Goal: Task Accomplishment & Management: Use online tool/utility

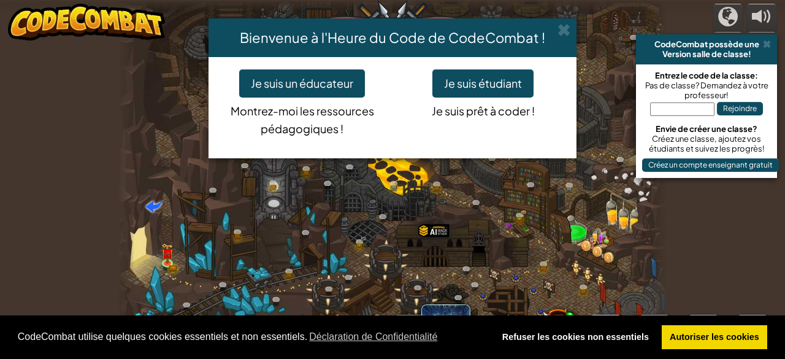
select select "fr"
click at [497, 84] on button "Je suis étudiant" at bounding box center [482, 83] width 101 height 28
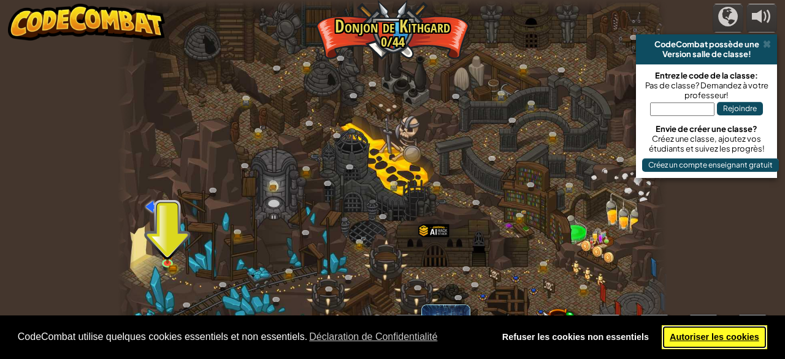
click at [714, 338] on link "Autoriser les cookies" at bounding box center [715, 337] width 106 height 25
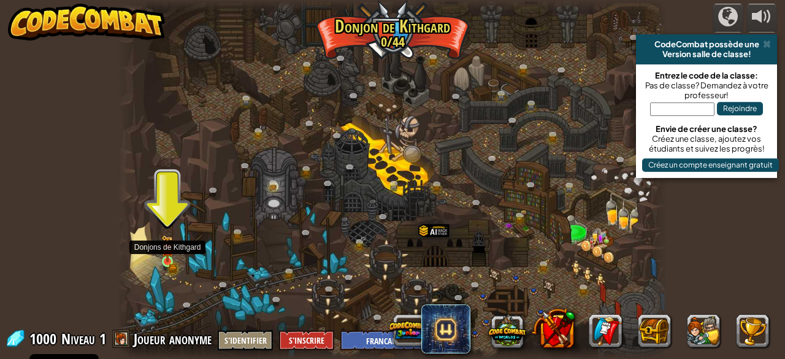
click at [167, 257] on img at bounding box center [167, 248] width 12 height 27
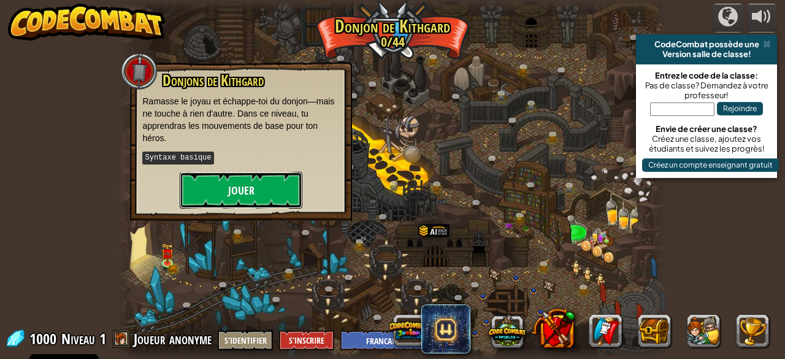
click at [253, 190] on button "Jouer" at bounding box center [241, 190] width 123 height 37
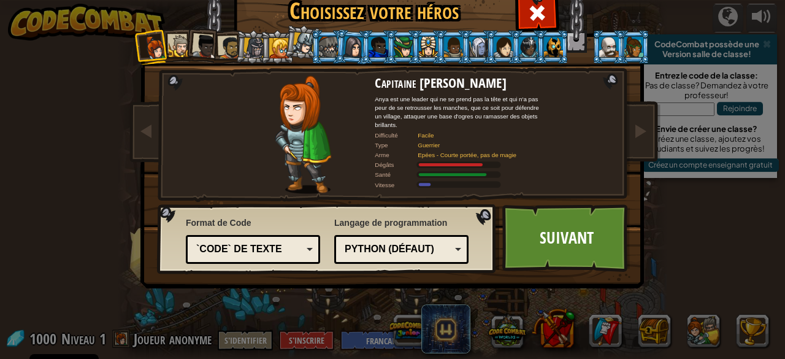
click at [307, 247] on div "`code` de texte" at bounding box center [253, 249] width 118 height 19
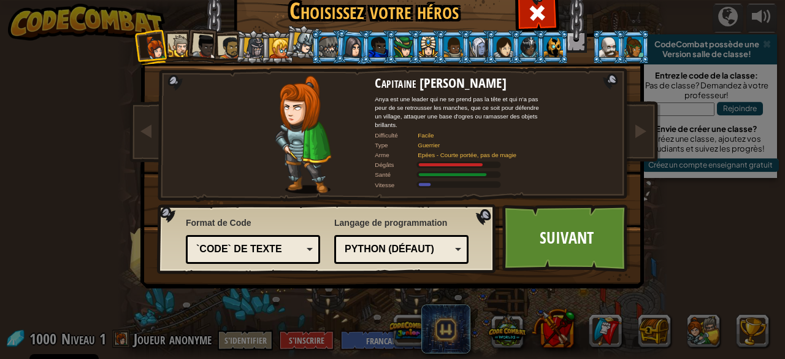
click at [453, 245] on div "Python (Défaut)" at bounding box center [401, 249] width 118 height 19
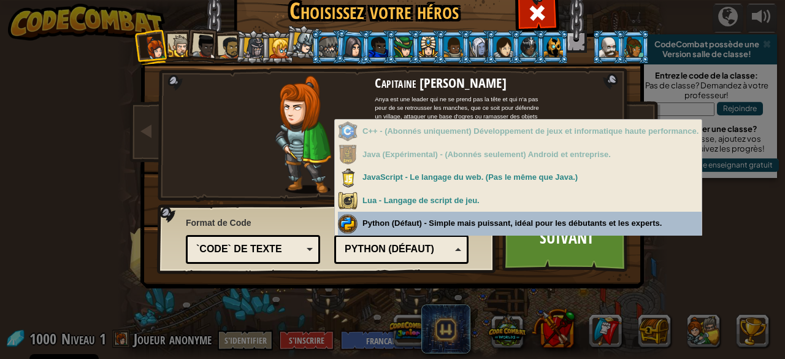
click at [438, 220] on div "Langage de programmation Python (Défaut) JavaScript Lua C++ Java (Expérimental)…" at bounding box center [401, 238] width 134 height 50
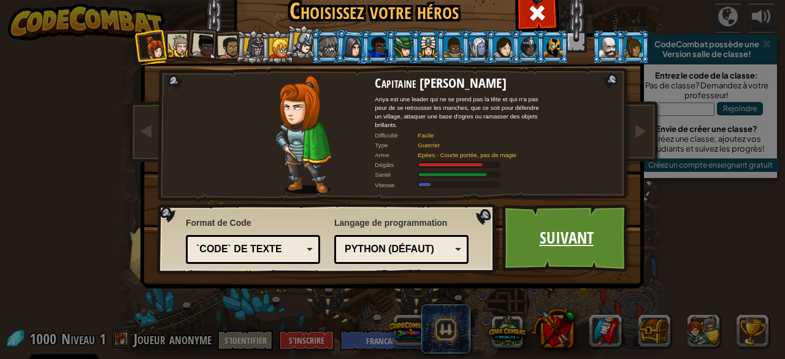
click at [542, 239] on link "Suivant" at bounding box center [566, 237] width 128 height 67
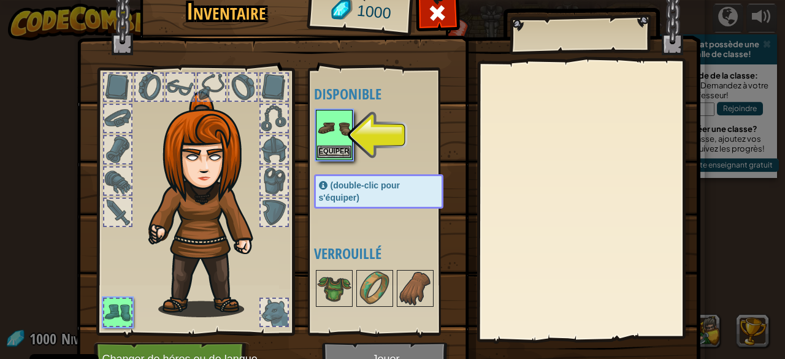
click at [331, 142] on img at bounding box center [334, 128] width 34 height 34
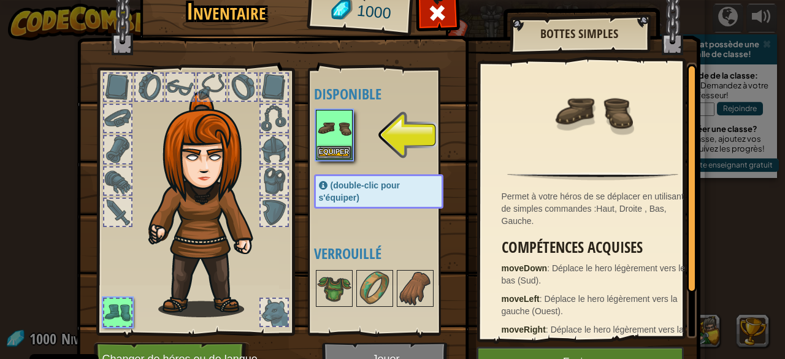
scroll to position [52, 0]
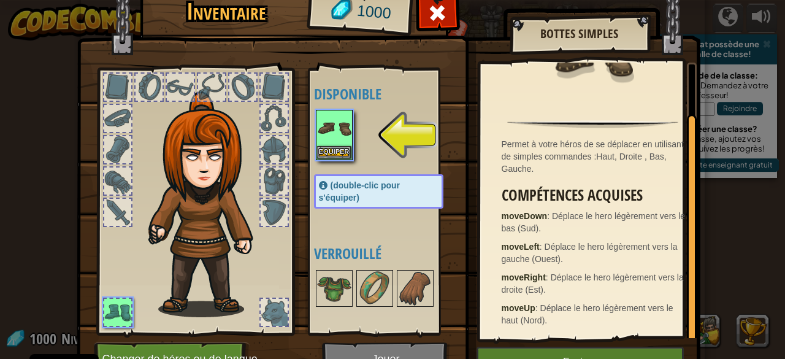
drag, startPoint x: 685, startPoint y: 107, endPoint x: 716, endPoint y: 236, distance: 132.6
click at [716, 236] on div "Inventaire 1000 Disponible Equiper (double-clic pour s'équiper) Verrouillé Bott…" at bounding box center [392, 179] width 785 height 359
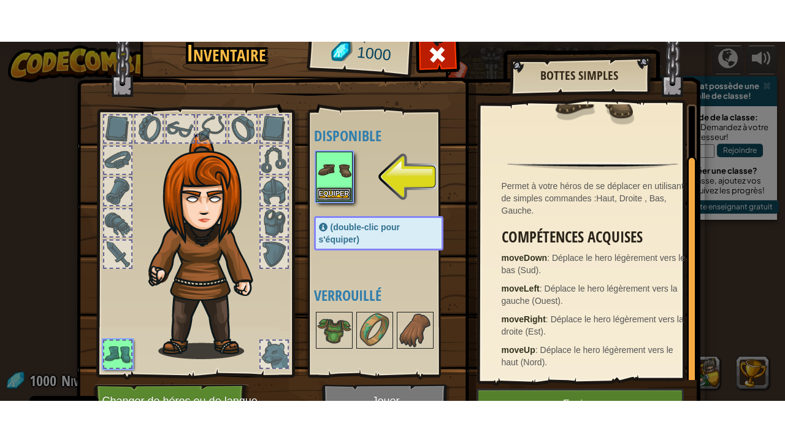
scroll to position [64, 0]
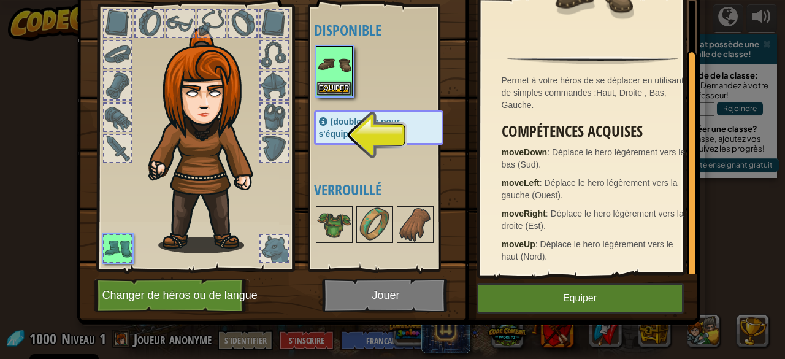
click at [378, 286] on img at bounding box center [389, 101] width 624 height 445
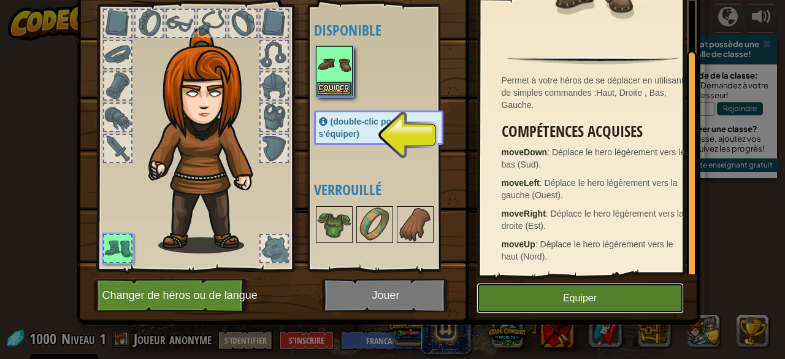
click at [545, 297] on button "Equiper" at bounding box center [580, 298] width 207 height 31
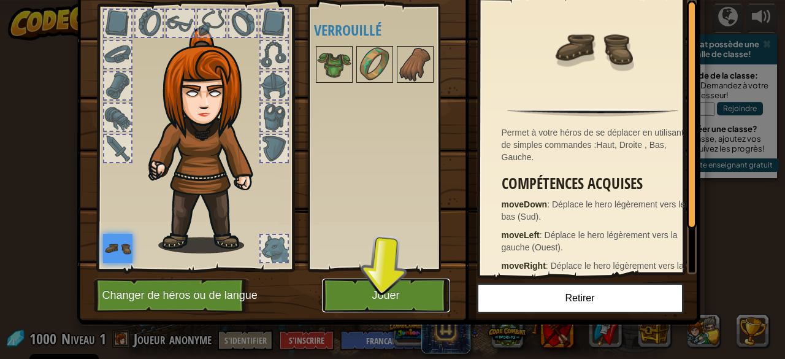
click at [369, 292] on button "Jouer" at bounding box center [386, 295] width 128 height 34
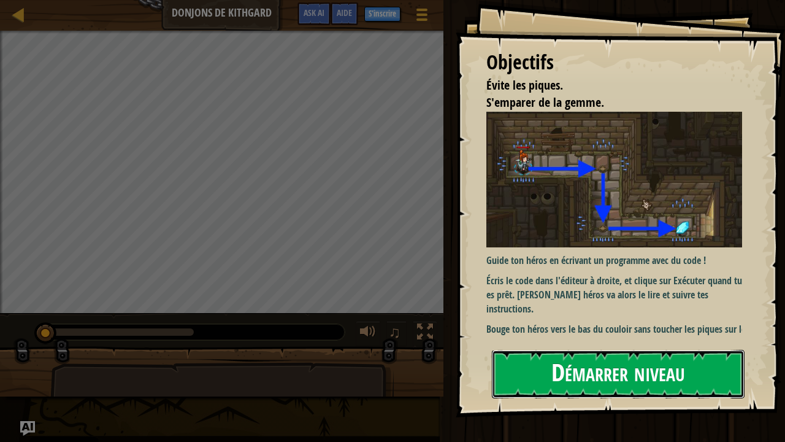
click at [612, 358] on button "Démarrer niveau" at bounding box center [618, 374] width 253 height 48
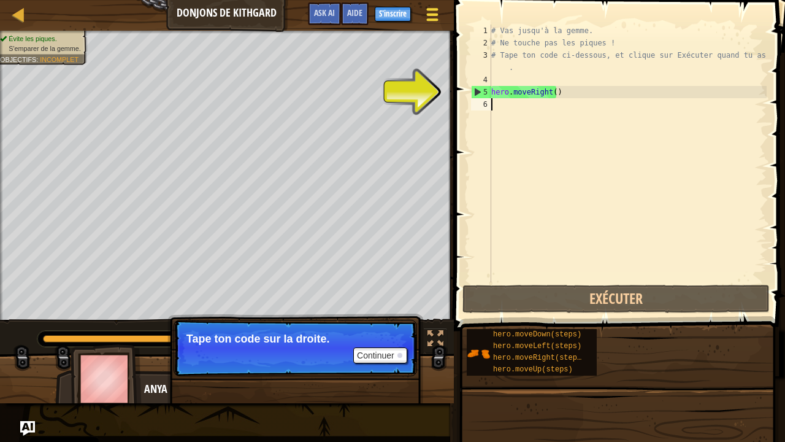
click at [431, 11] on div at bounding box center [432, 15] width 17 height 18
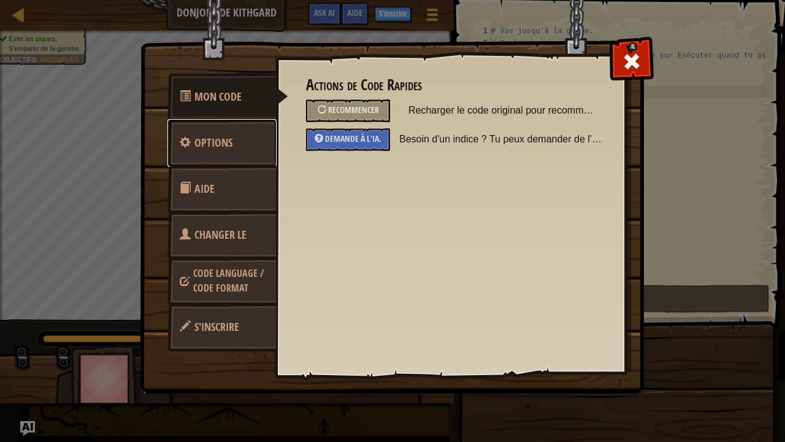
click at [224, 145] on span "Options" at bounding box center [213, 142] width 38 height 15
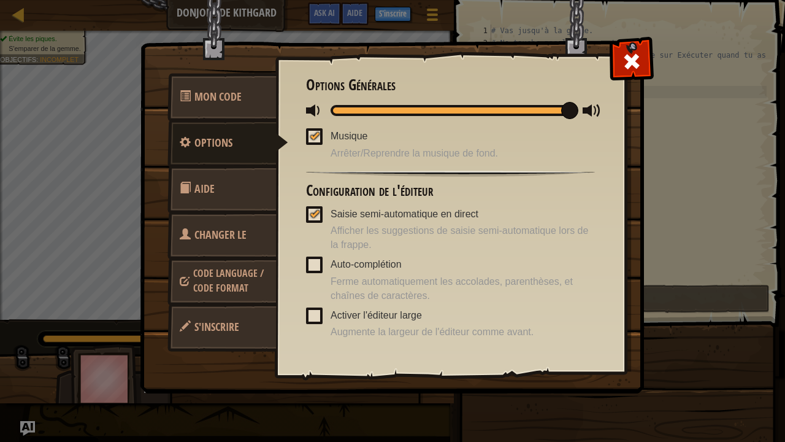
click at [216, 278] on span "Code Language / Code Format" at bounding box center [228, 280] width 71 height 28
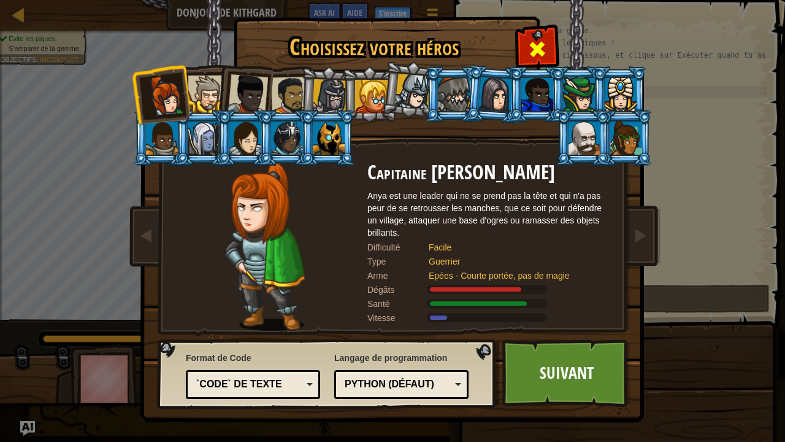
click at [539, 44] on span at bounding box center [538, 49] width 20 height 20
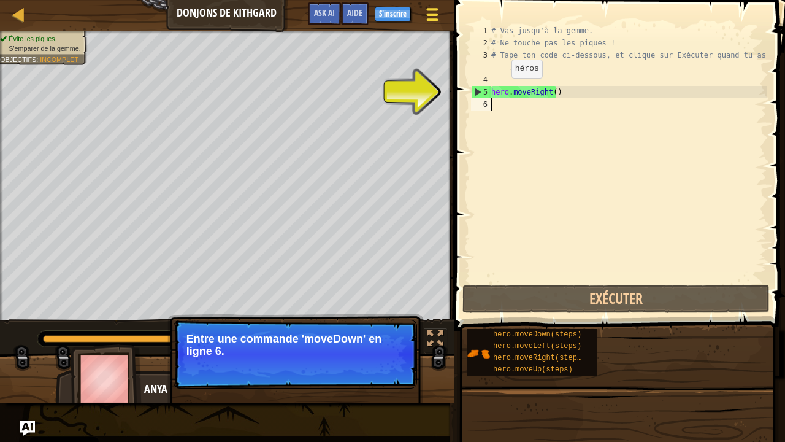
click at [431, 10] on span at bounding box center [432, 9] width 12 height 2
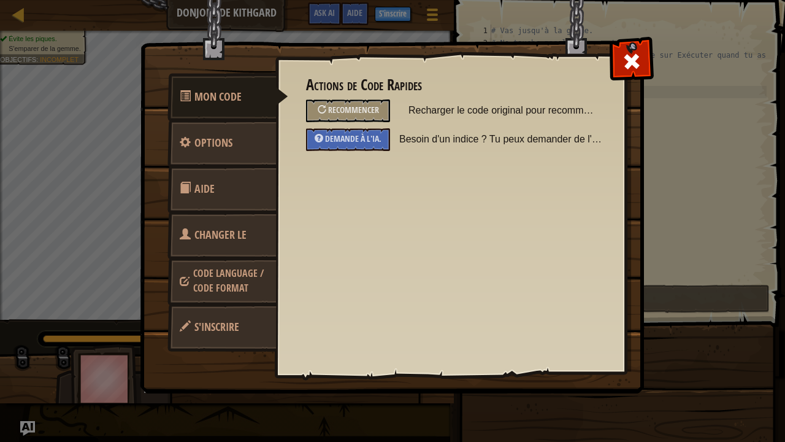
click at [205, 237] on span "Changer le héros" at bounding box center [213, 250] width 67 height 46
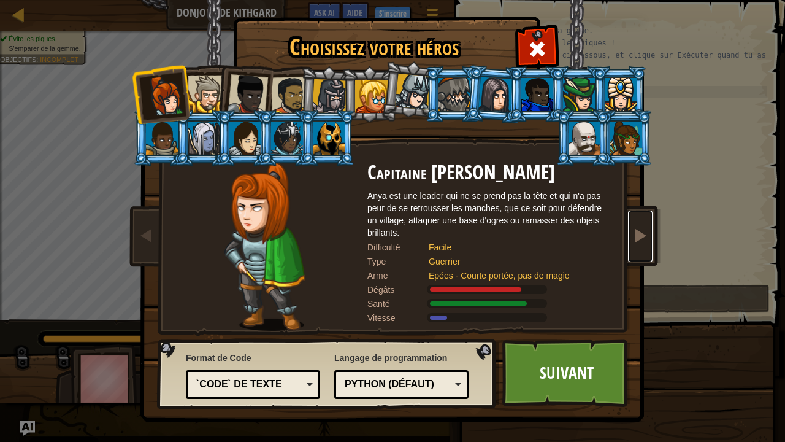
click at [637, 237] on span at bounding box center [640, 235] width 15 height 15
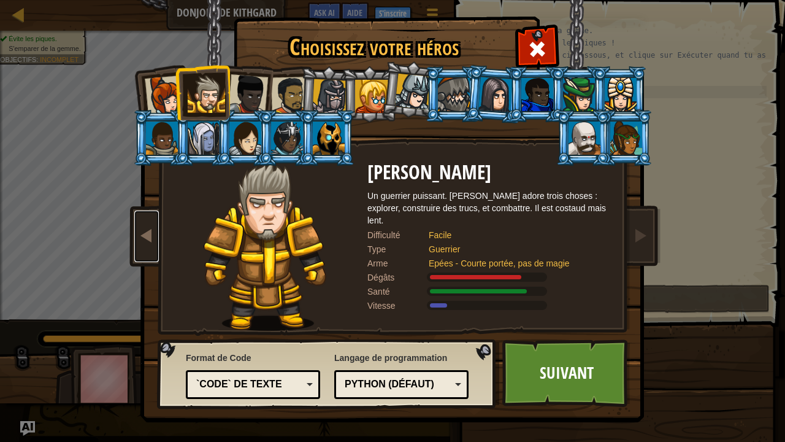
click at [147, 242] on span at bounding box center [146, 235] width 15 height 15
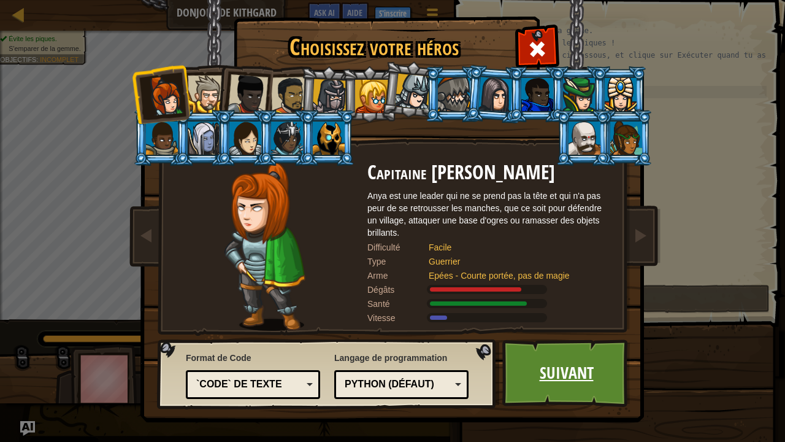
click at [541, 358] on link "Suivant" at bounding box center [566, 372] width 128 height 67
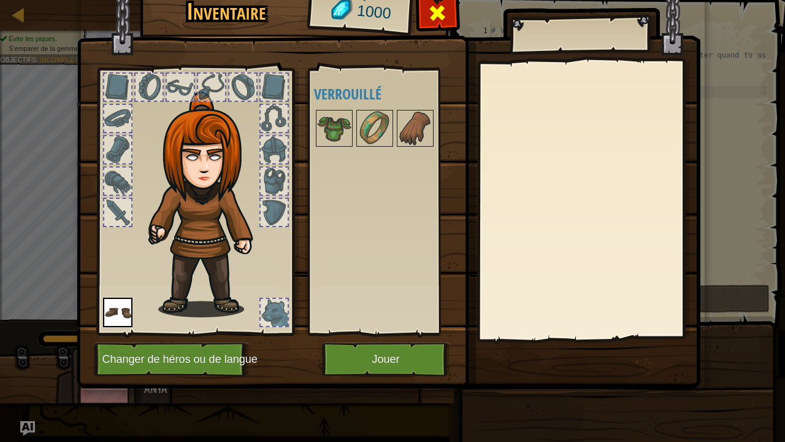
click at [427, 10] on div at bounding box center [437, 16] width 39 height 39
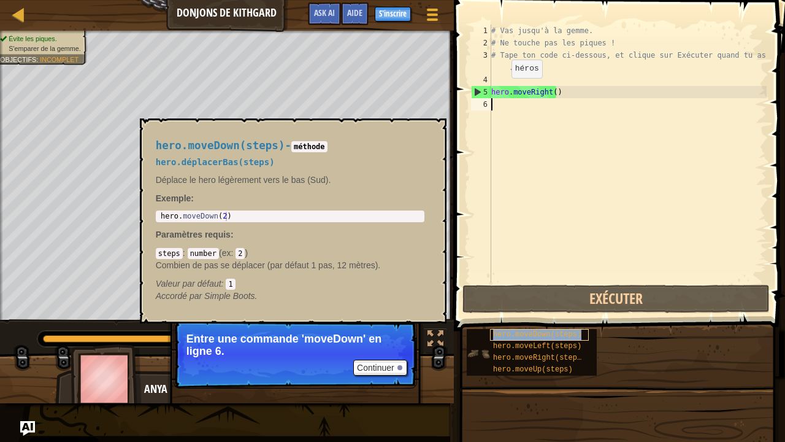
click at [537, 332] on span "hero.moveDown(steps)" at bounding box center [537, 334] width 88 height 9
click at [372, 358] on button "Continuer" at bounding box center [380, 367] width 54 height 16
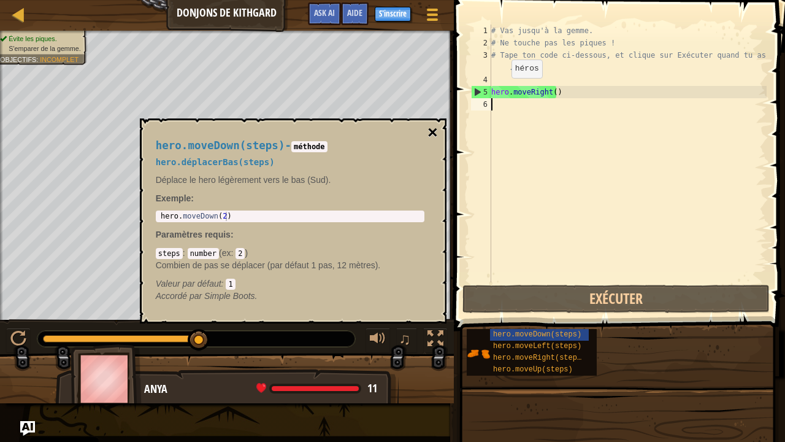
click at [432, 131] on button "×" at bounding box center [433, 132] width 10 height 17
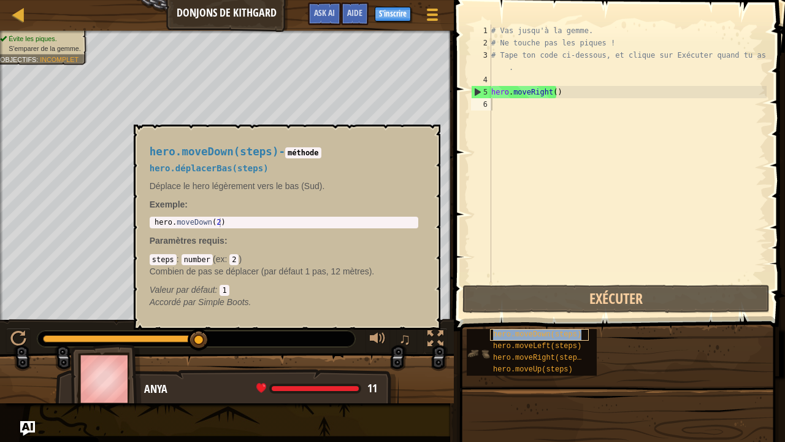
click at [545, 333] on span "hero.moveDown(steps)" at bounding box center [537, 334] width 88 height 9
click at [499, 104] on div "# Vas jusqu'à la gemme. # Ne touche pas les piques ! # Tape ton code ci-dessous…" at bounding box center [628, 166] width 278 height 282
click at [523, 120] on div "# Vas jusqu'à la gemme. # Ne touche pas les piques ! # Tape ton code ci-dessous…" at bounding box center [628, 166] width 278 height 282
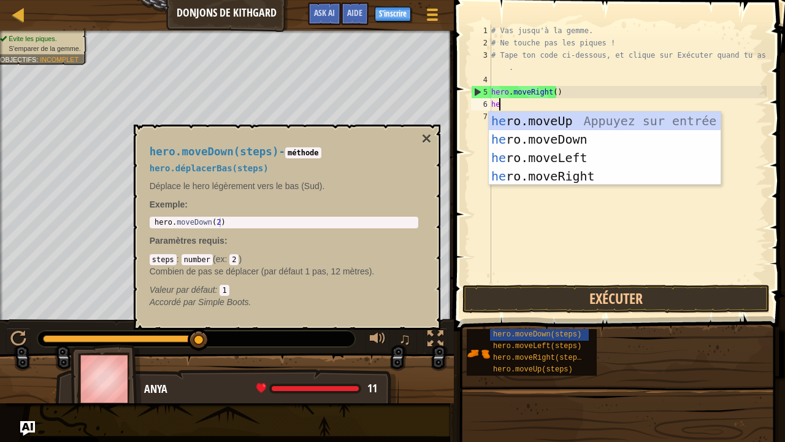
scroll to position [6, 0]
type textarea "hero"
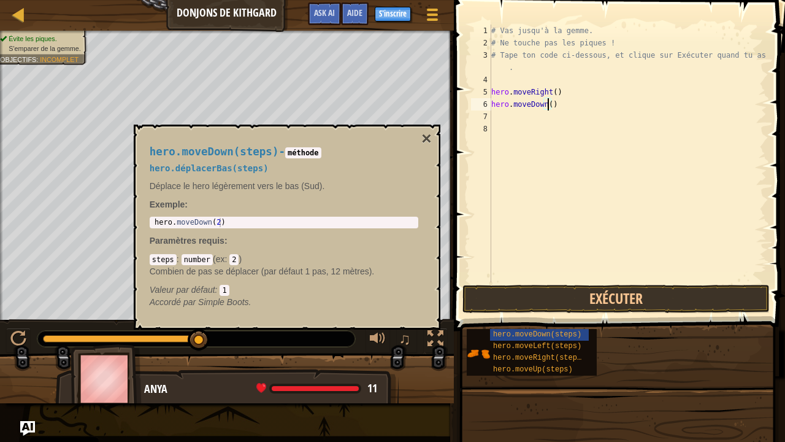
scroll to position [6, 4]
click at [427, 137] on button "×" at bounding box center [426, 138] width 10 height 17
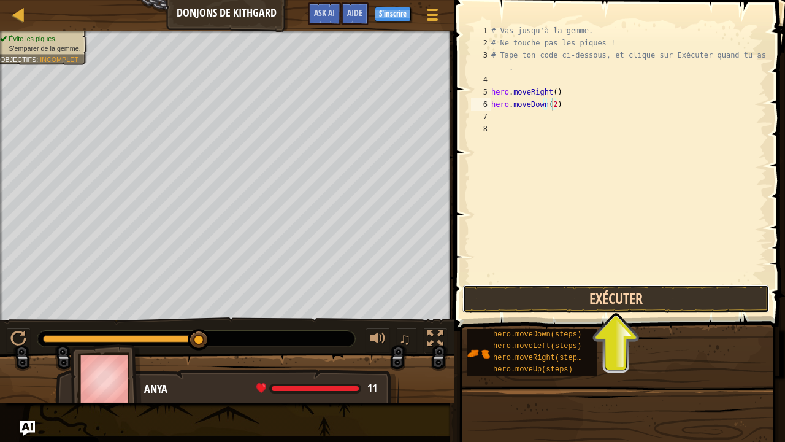
click at [601, 292] on button "Exécuter" at bounding box center [615, 299] width 307 height 28
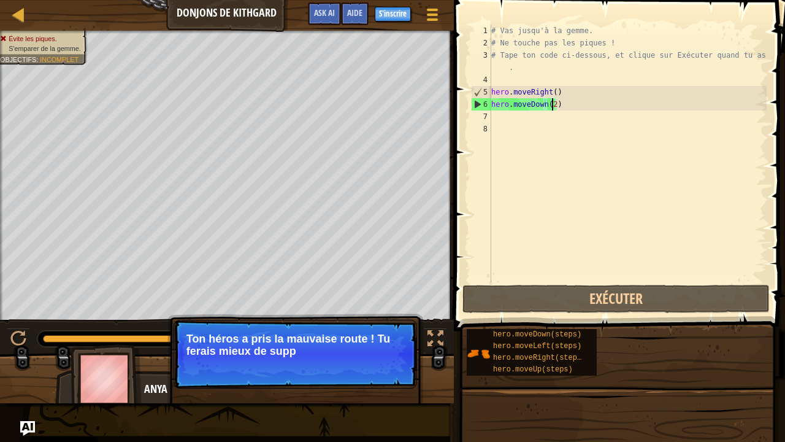
type textarea "hero.moveDown()"
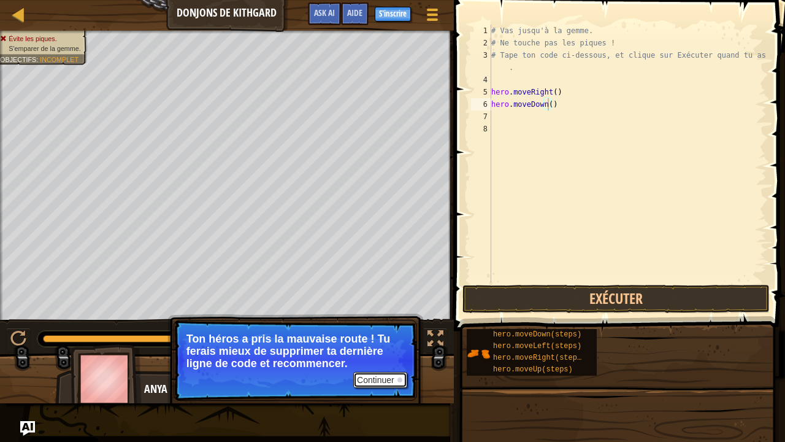
click at [376, 358] on button "Continuer" at bounding box center [380, 380] width 54 height 16
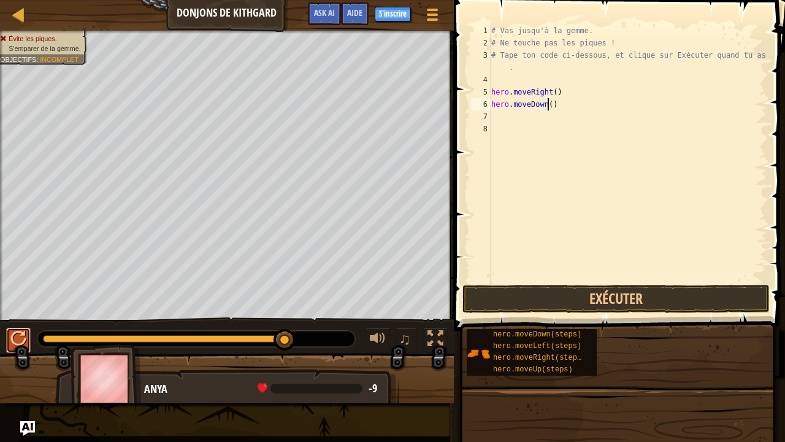
click at [16, 334] on div at bounding box center [18, 339] width 16 height 16
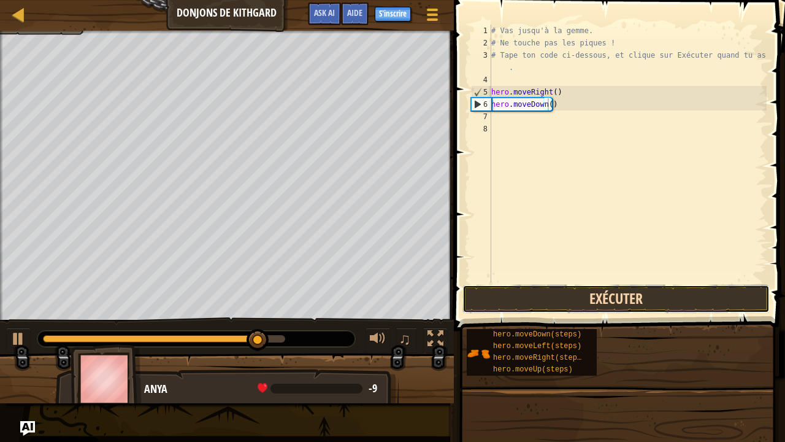
click at [537, 297] on button "Exécuter" at bounding box center [615, 299] width 307 height 28
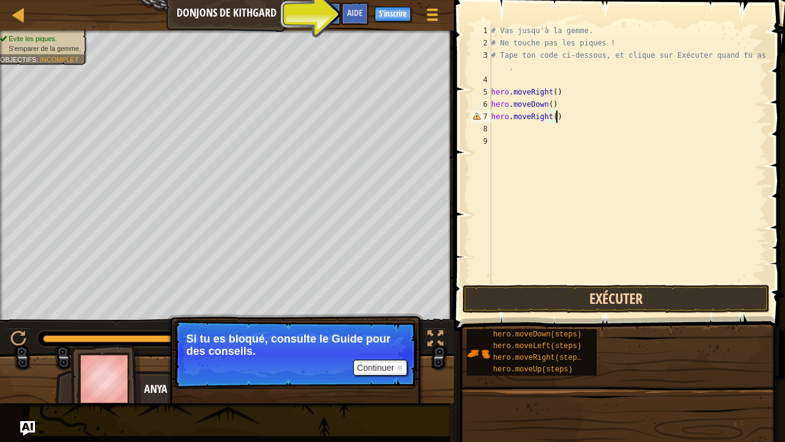
scroll to position [6, 5]
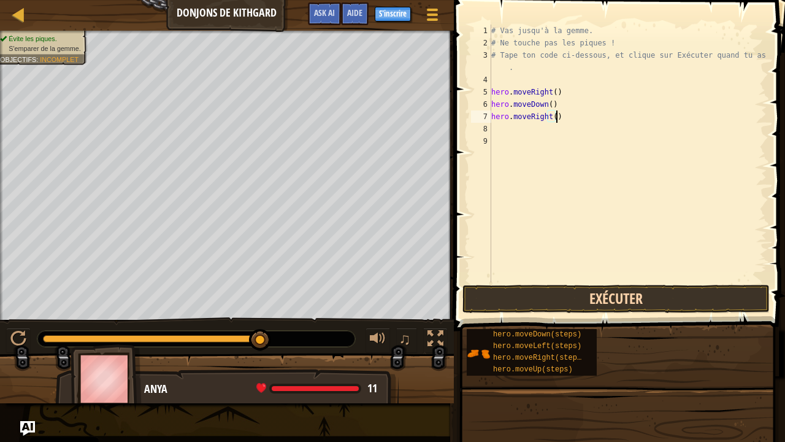
type textarea "hero.moveRight()"
click at [536, 296] on button "Exécuter" at bounding box center [615, 299] width 307 height 28
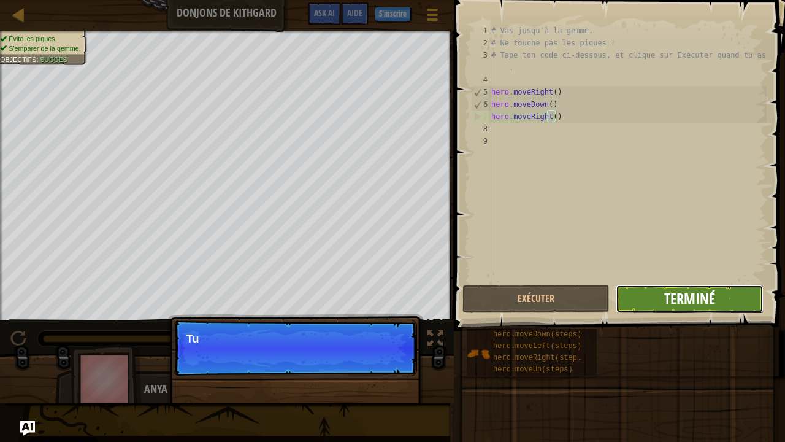
click at [674, 299] on span "Terminé" at bounding box center [689, 298] width 51 height 20
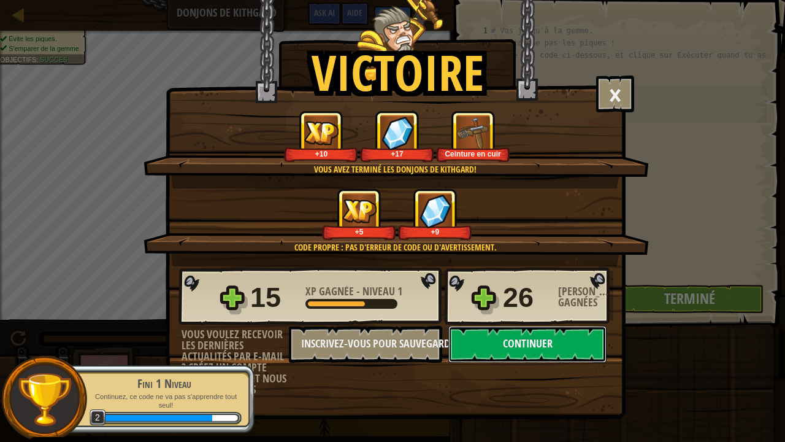
click at [528, 345] on button "Continuer" at bounding box center [527, 344] width 158 height 37
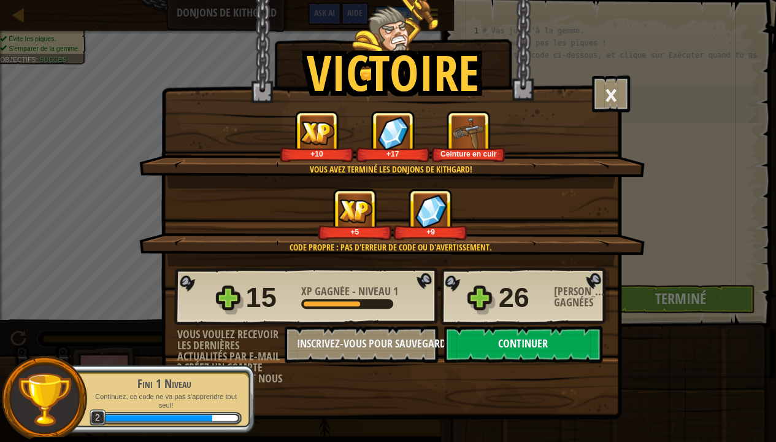
select select "fr"
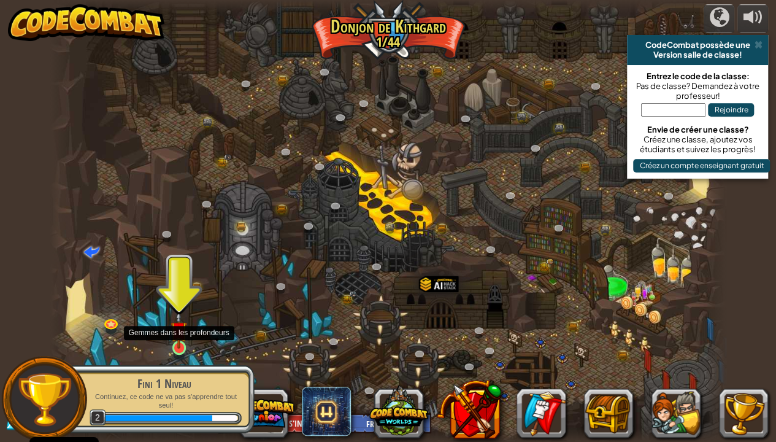
click at [178, 342] on img at bounding box center [179, 329] width 17 height 38
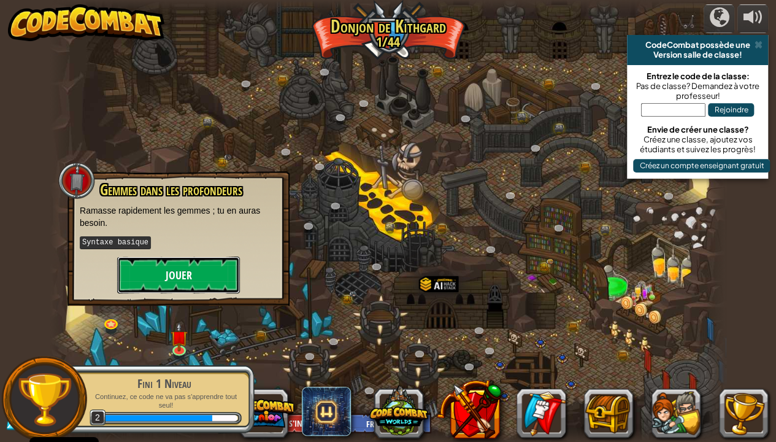
click at [168, 269] on button "Jouer" at bounding box center [178, 274] width 123 height 37
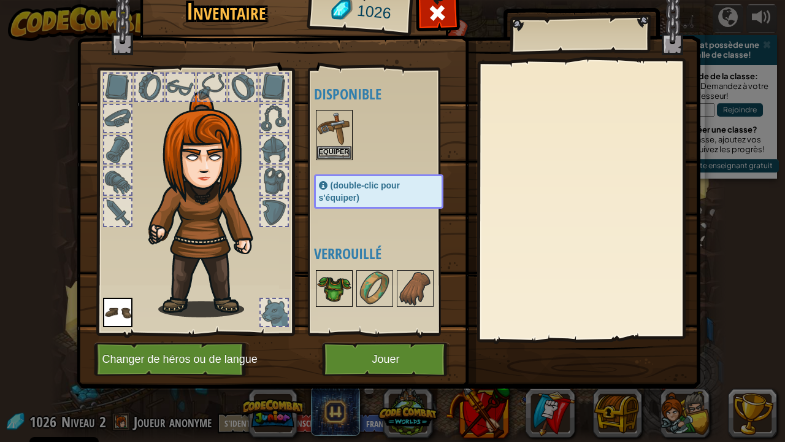
click at [333, 286] on img at bounding box center [334, 288] width 34 height 34
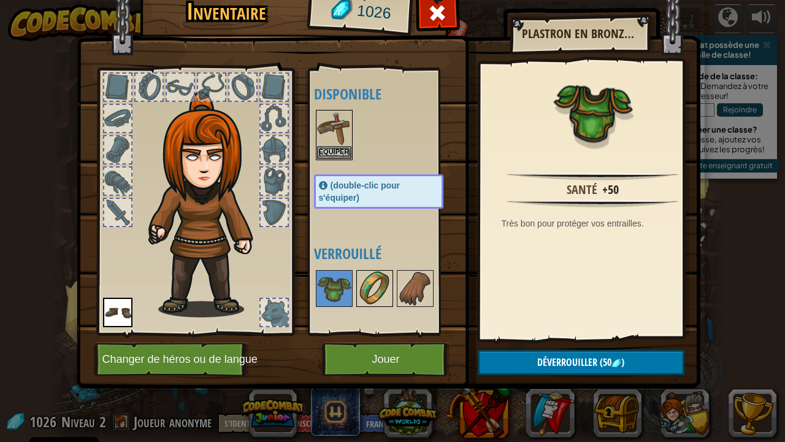
click at [371, 284] on img at bounding box center [375, 288] width 34 height 34
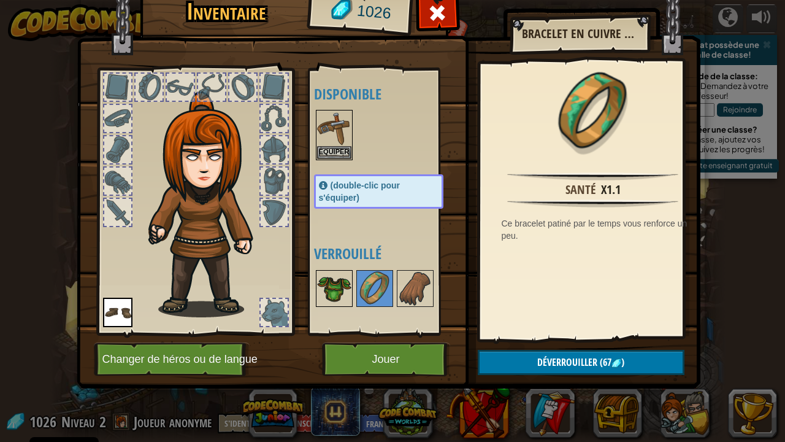
click at [337, 271] on img at bounding box center [334, 288] width 34 height 34
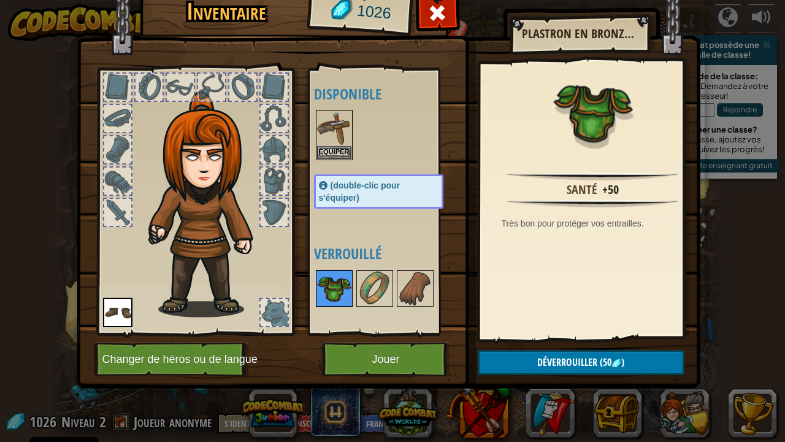
click at [337, 271] on img at bounding box center [334, 288] width 34 height 34
click at [378, 282] on img at bounding box center [375, 288] width 34 height 34
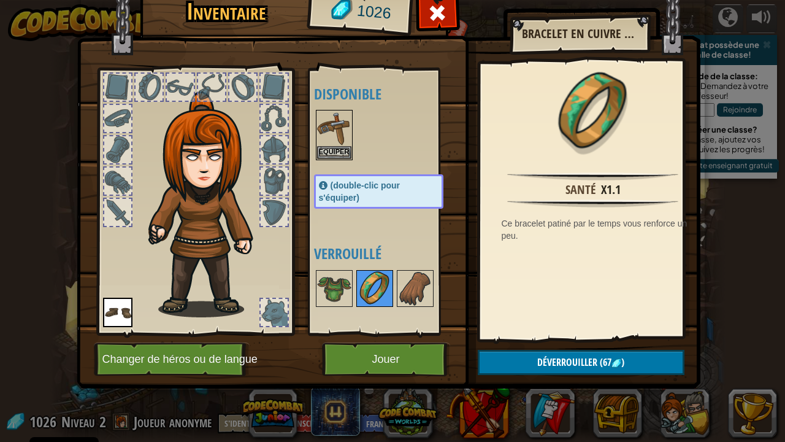
click at [378, 282] on img at bounding box center [375, 288] width 34 height 34
click at [417, 288] on img at bounding box center [415, 288] width 34 height 34
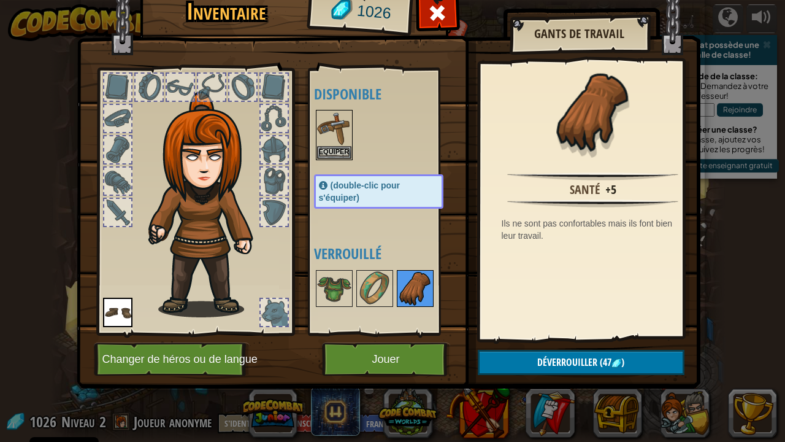
click at [417, 288] on img at bounding box center [415, 288] width 34 height 34
click at [335, 132] on img at bounding box center [334, 128] width 34 height 34
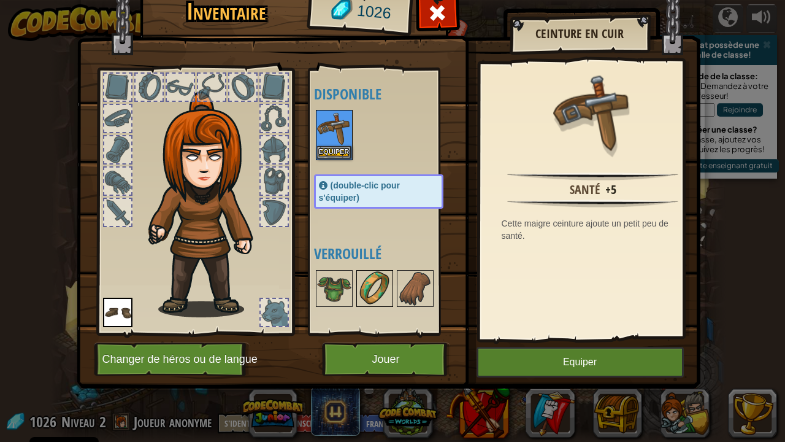
click at [370, 274] on img at bounding box center [375, 288] width 34 height 34
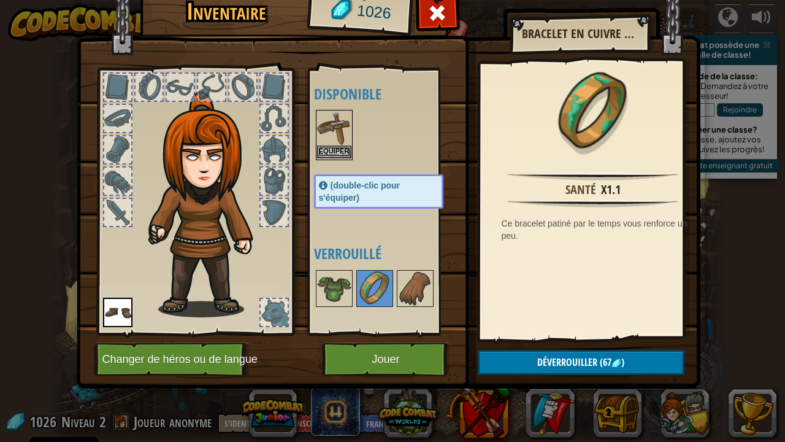
click at [332, 123] on img at bounding box center [334, 128] width 34 height 34
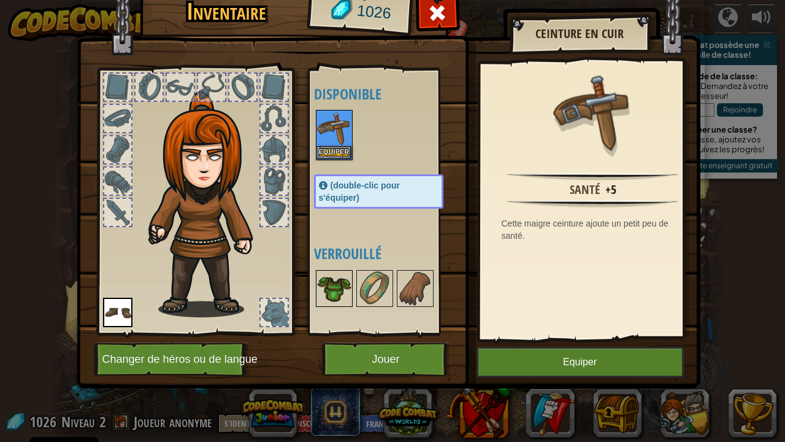
click at [334, 286] on img at bounding box center [334, 288] width 34 height 34
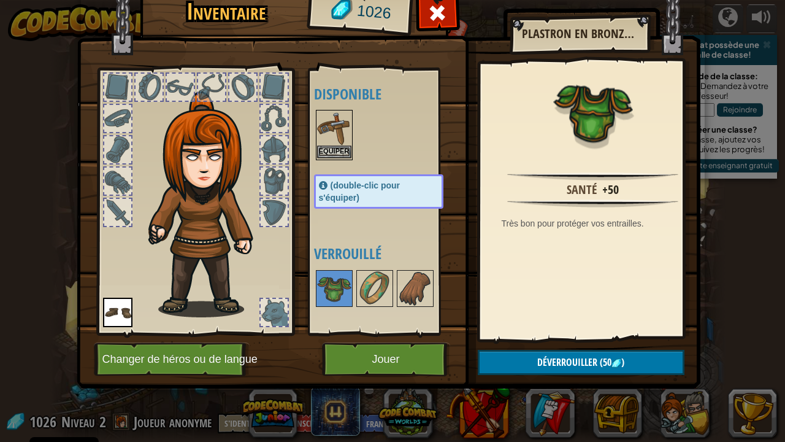
click at [335, 125] on img at bounding box center [334, 128] width 34 height 34
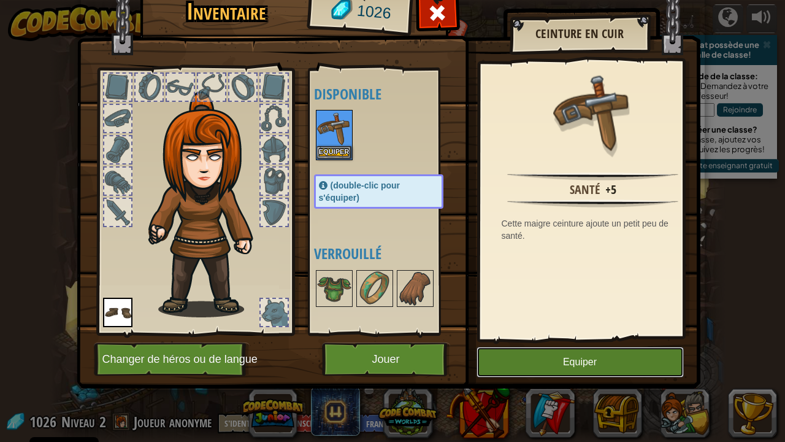
click at [531, 358] on button "Equiper" at bounding box center [580, 362] width 207 height 31
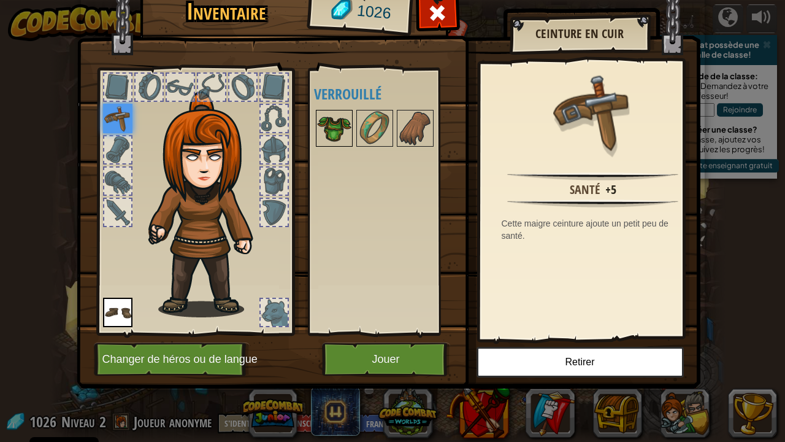
click at [336, 118] on img at bounding box center [334, 128] width 34 height 34
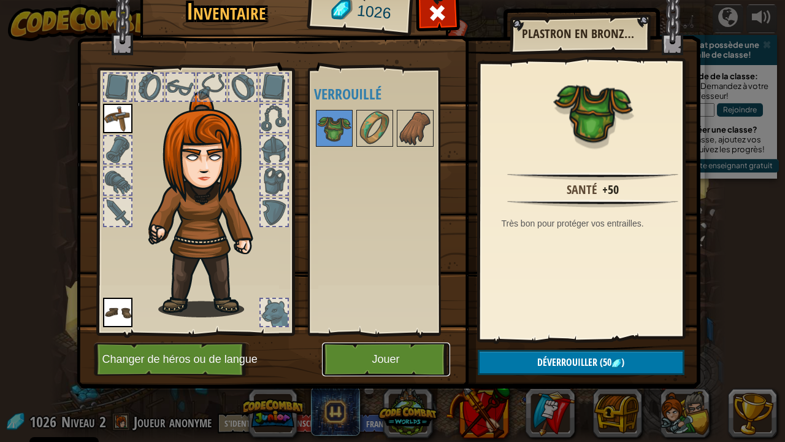
click at [380, 358] on button "Jouer" at bounding box center [386, 359] width 128 height 34
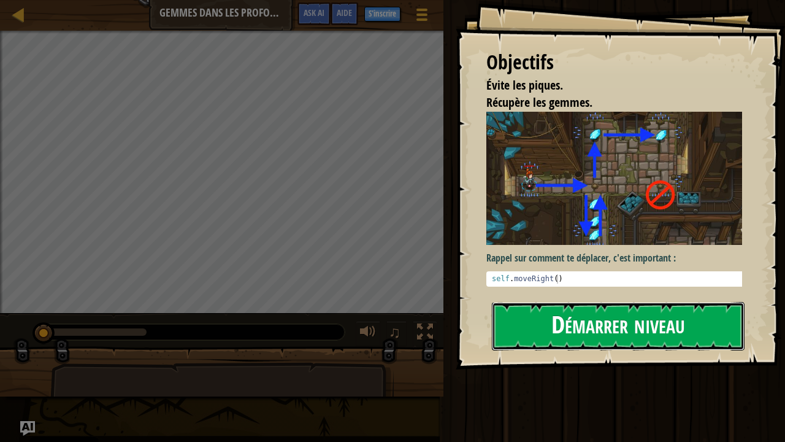
click at [592, 331] on button "Démarrer niveau" at bounding box center [618, 326] width 253 height 48
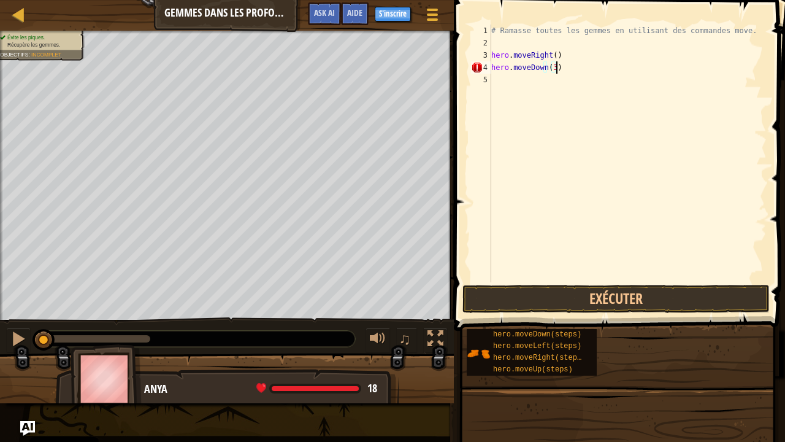
scroll to position [6, 5]
click at [593, 299] on button "Exécuter" at bounding box center [615, 299] width 307 height 28
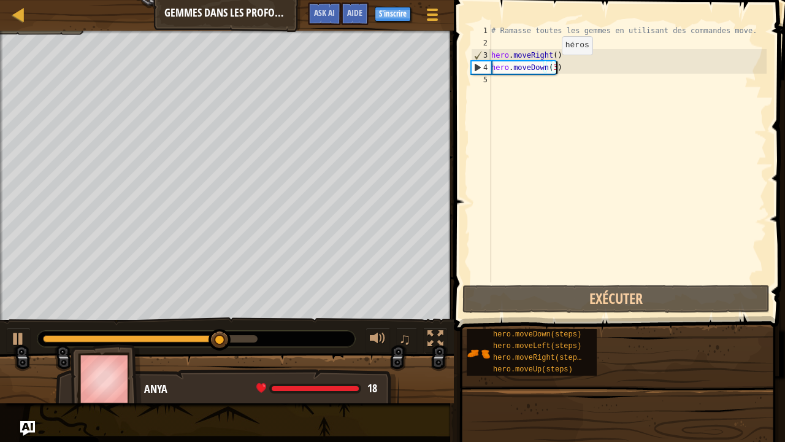
click at [551, 67] on div "# Ramasse toutes les gemmes en utilisant des commandes move. hero . moveRight (…" at bounding box center [628, 166] width 278 height 282
type textarea "hero.moveDown()"
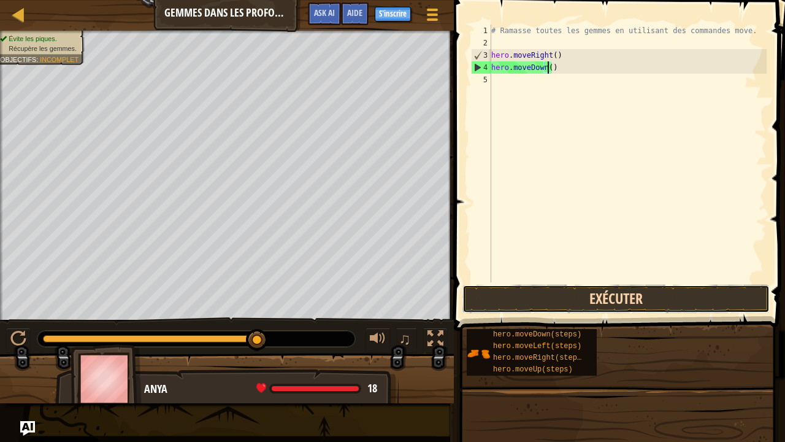
click at [606, 299] on button "Exécuter" at bounding box center [615, 299] width 307 height 28
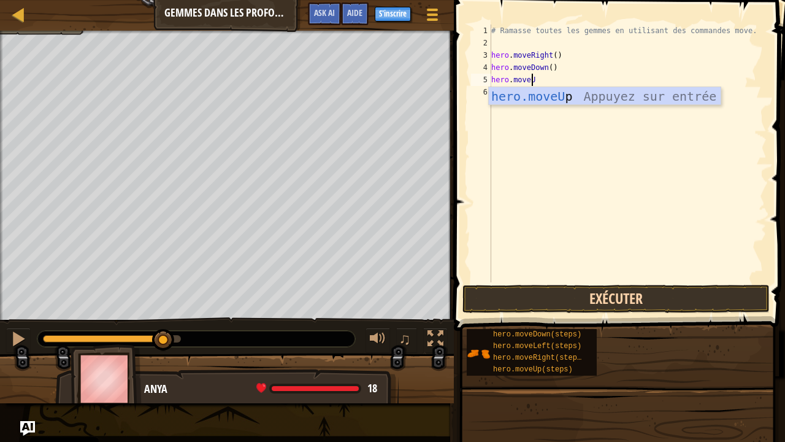
scroll to position [6, 2]
type textarea "hero.moveUp()"
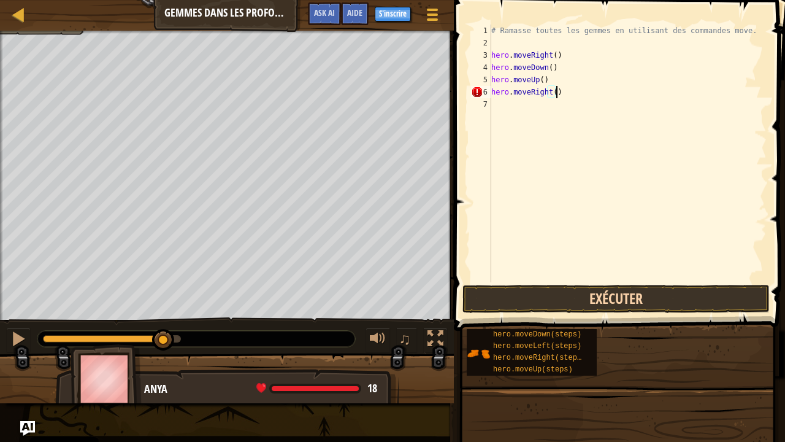
scroll to position [6, 5]
click at [604, 294] on button "Exécuter" at bounding box center [615, 299] width 307 height 28
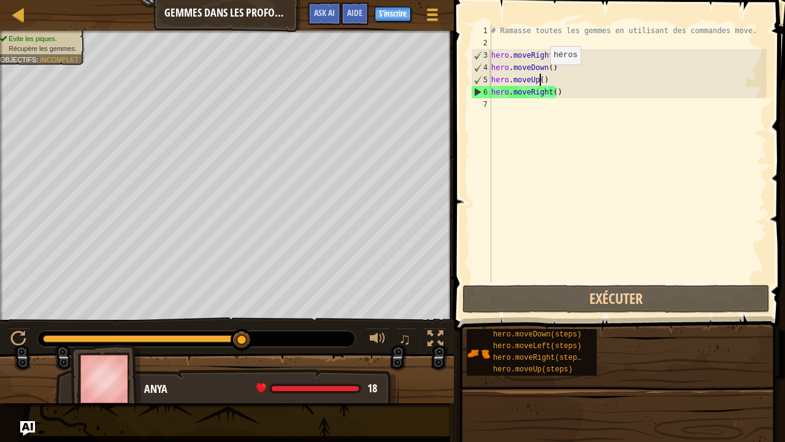
click at [540, 77] on div "# Ramasse toutes les gemmes en utilisant des commandes move. hero . moveRight (…" at bounding box center [628, 166] width 278 height 282
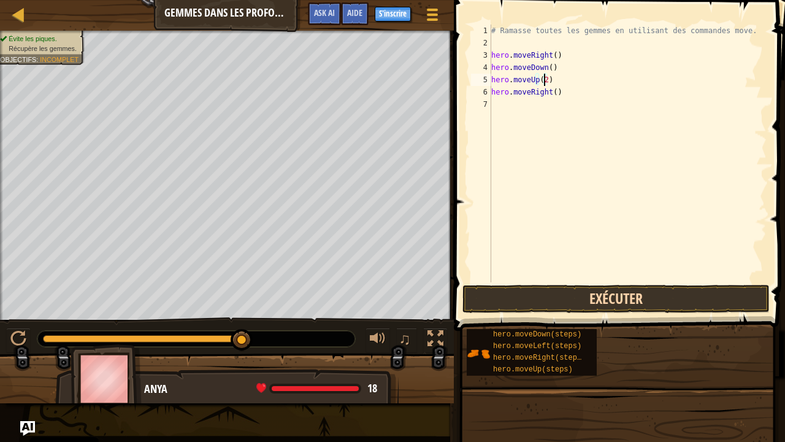
type textarea "hero.moveUp(2)"
click at [621, 296] on button "Exécuter" at bounding box center [615, 299] width 307 height 28
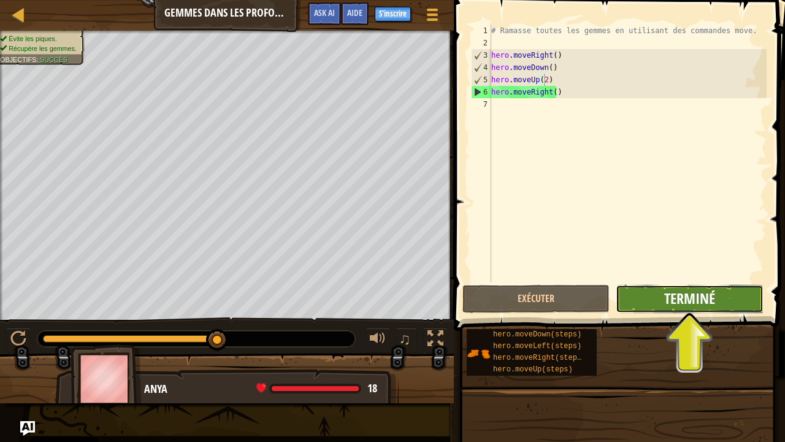
click at [670, 297] on span "Terminé" at bounding box center [689, 298] width 51 height 20
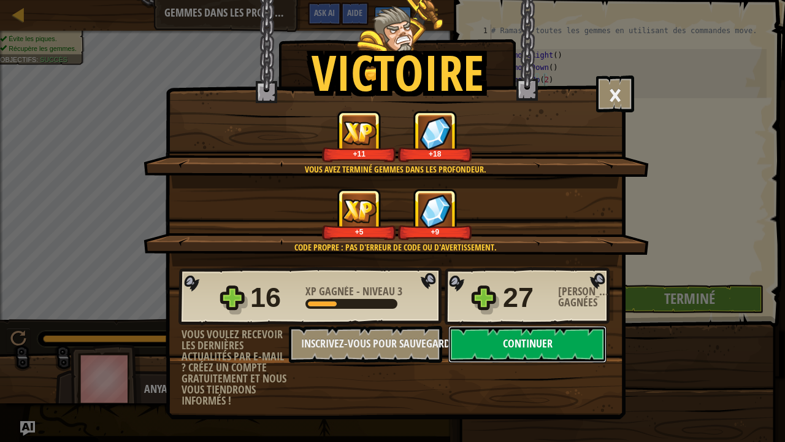
click at [521, 340] on button "Continuer" at bounding box center [527, 344] width 158 height 37
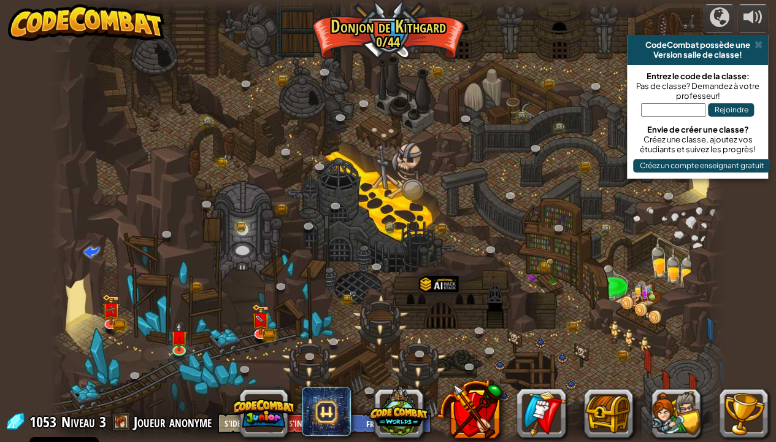
select select "fr"
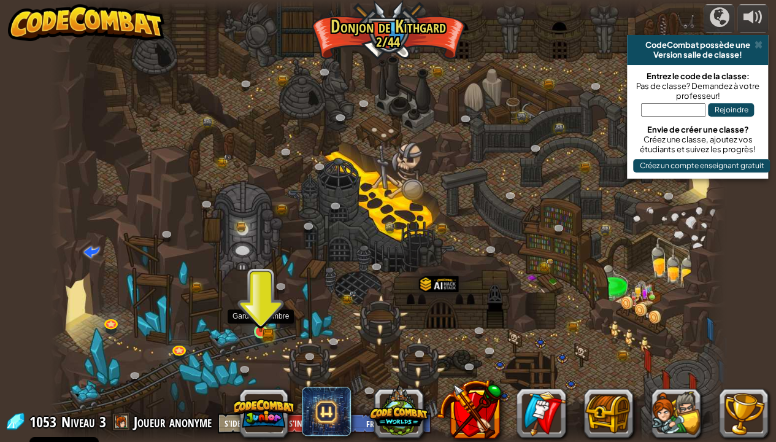
click at [259, 319] on img at bounding box center [261, 314] width 10 height 10
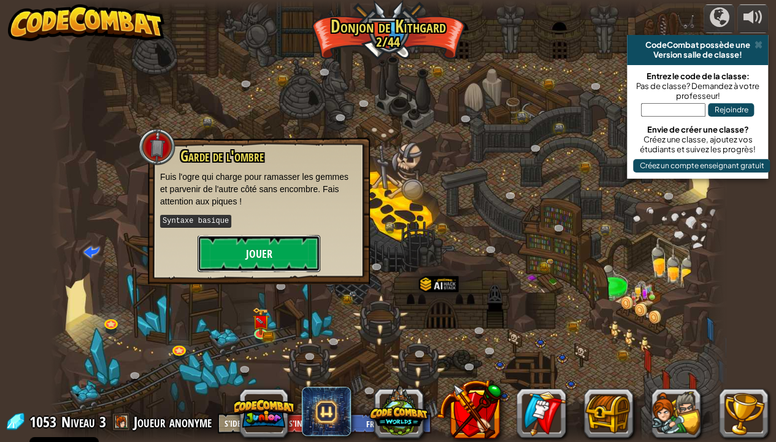
click at [265, 258] on button "Jouer" at bounding box center [259, 253] width 123 height 37
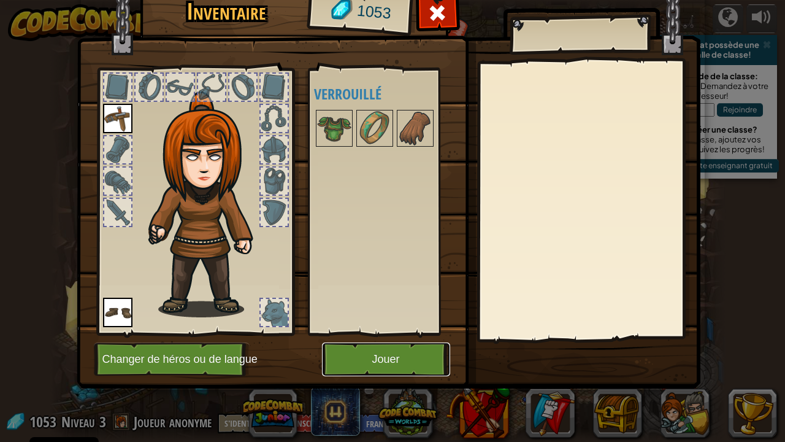
click at [353, 358] on button "Jouer" at bounding box center [386, 359] width 128 height 34
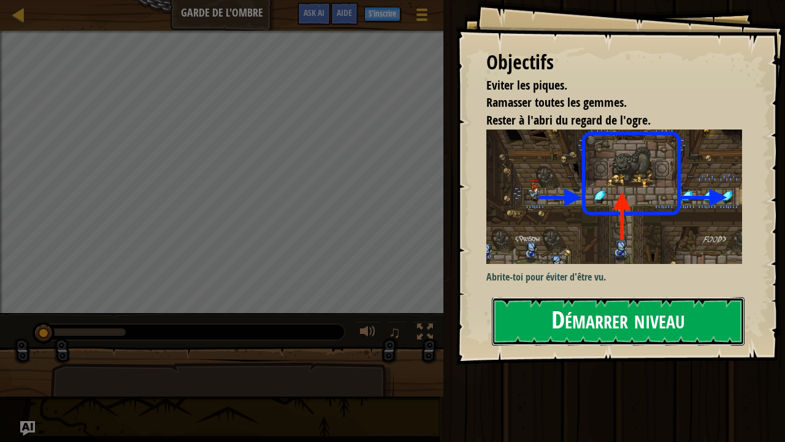
click at [658, 324] on button "Démarrer niveau" at bounding box center [618, 321] width 253 height 48
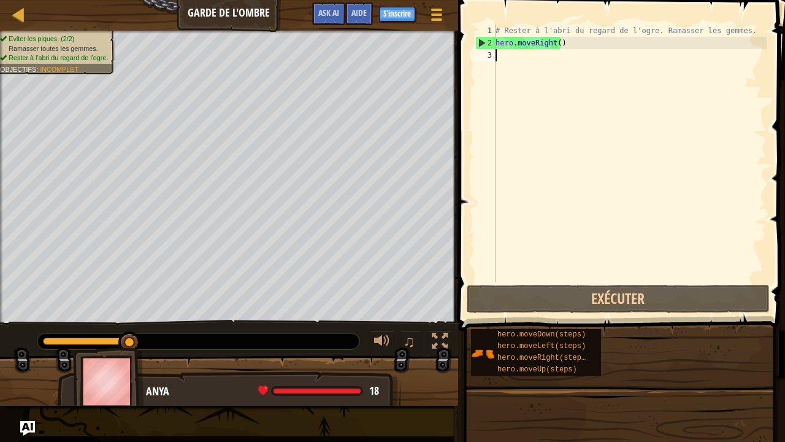
type textarea "h"
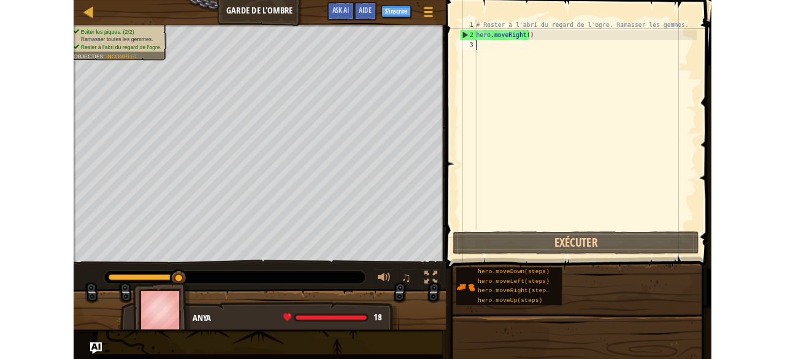
scroll to position [6, 0]
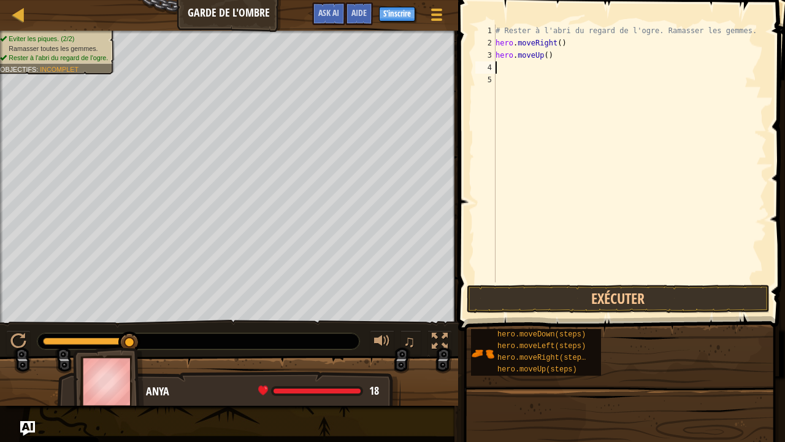
type textarea "h"
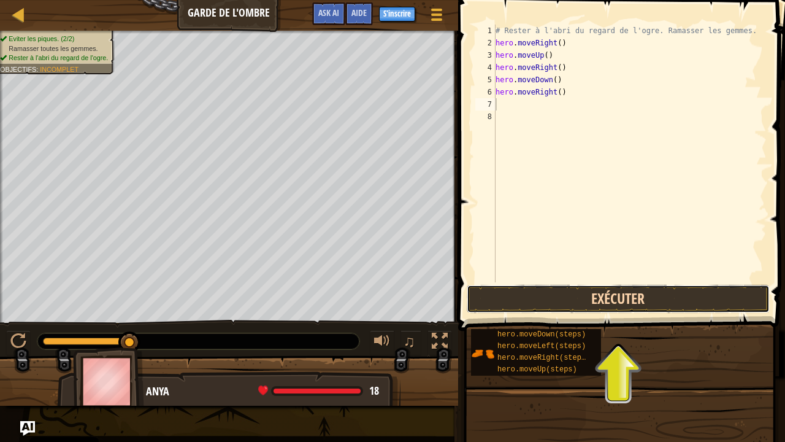
click at [632, 294] on button "Exécuter" at bounding box center [618, 299] width 303 height 28
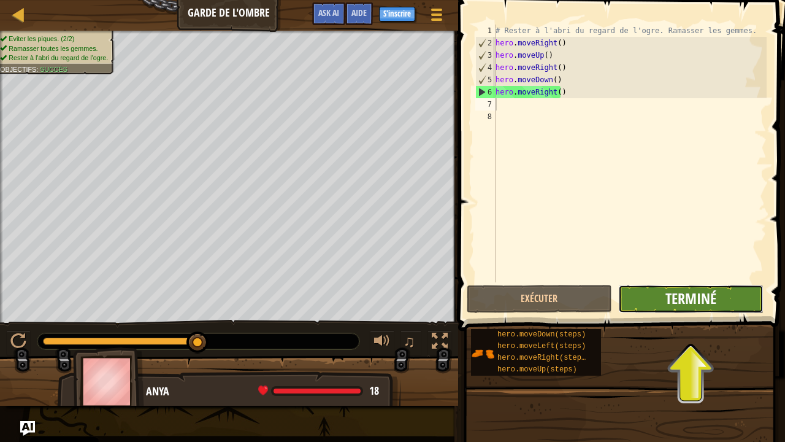
click at [680, 302] on span "Terminé" at bounding box center [691, 298] width 51 height 20
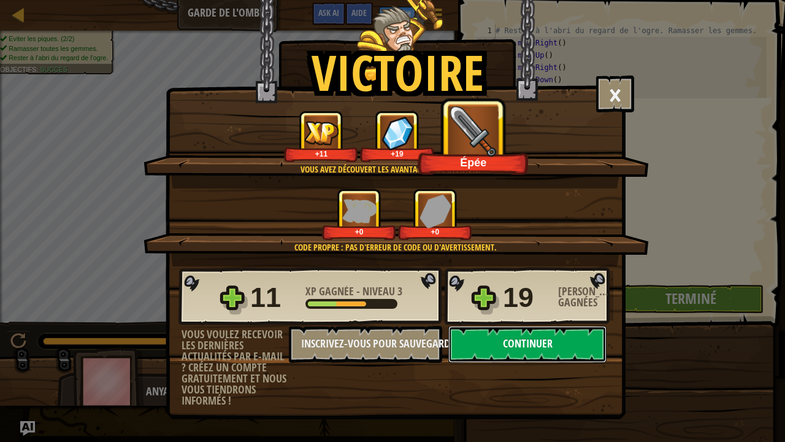
click at [547, 340] on button "Continuer" at bounding box center [527, 344] width 158 height 37
select select "fr"
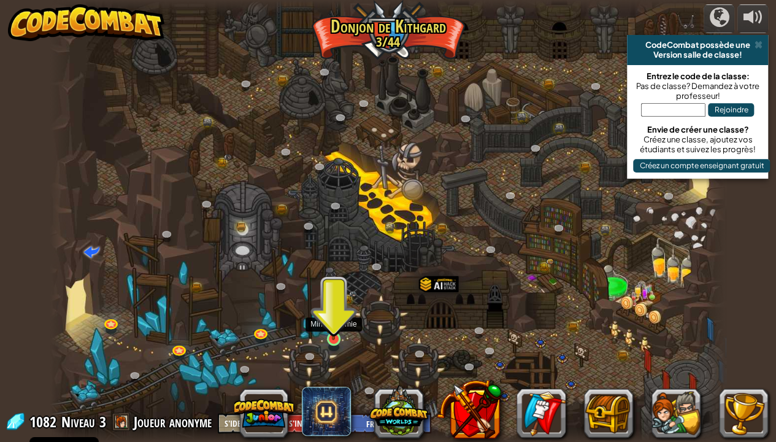
click at [334, 324] on img at bounding box center [333, 321] width 17 height 38
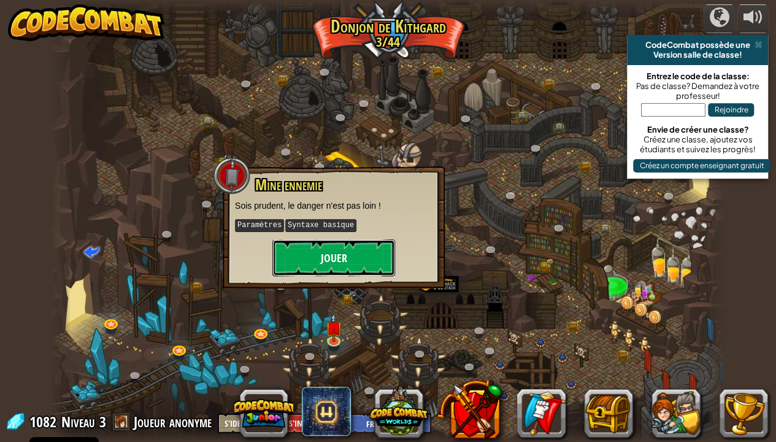
click at [319, 256] on button "Jouer" at bounding box center [333, 257] width 123 height 37
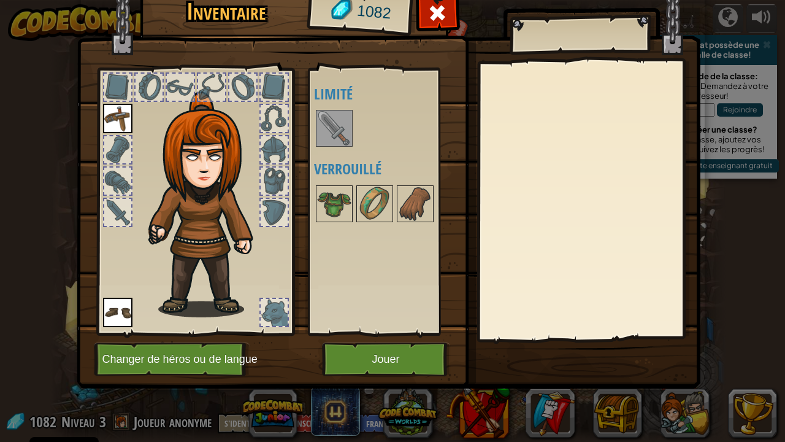
click at [328, 131] on img at bounding box center [334, 128] width 34 height 34
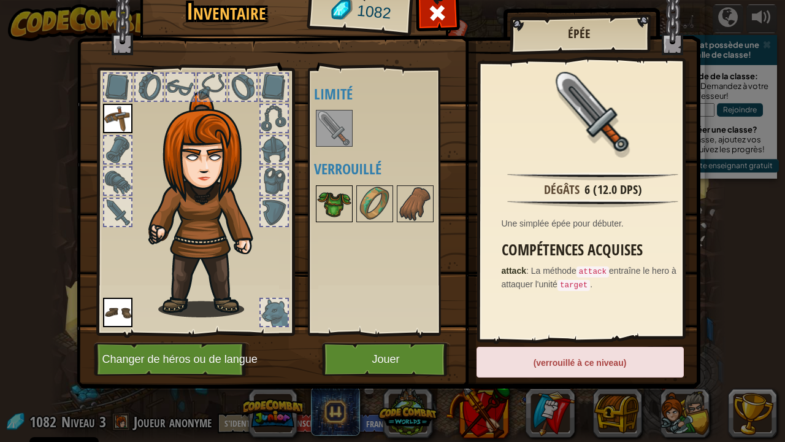
click at [326, 199] on img at bounding box center [334, 203] width 34 height 34
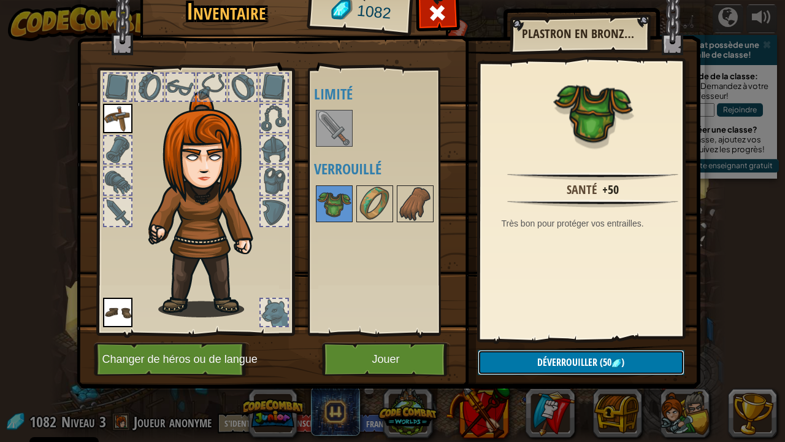
click at [585, 358] on span "Déverrouiller" at bounding box center [567, 361] width 60 height 13
click at [585, 358] on button "Confirmer" at bounding box center [581, 362] width 207 height 25
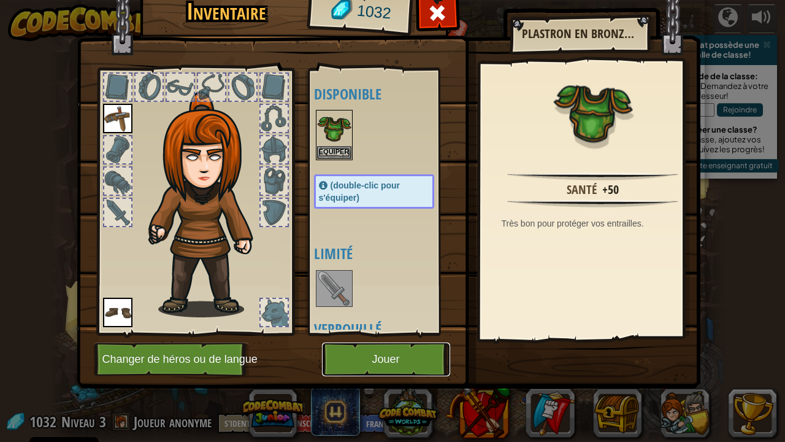
click at [405, 351] on button "Jouer" at bounding box center [386, 359] width 128 height 34
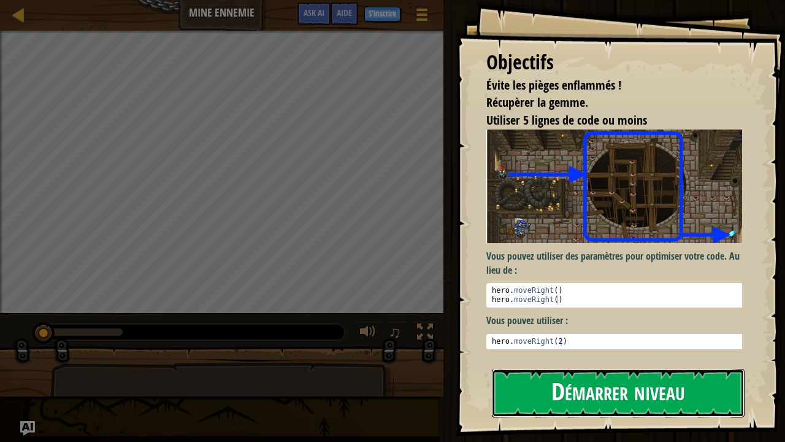
click at [557, 358] on button "Démarrer niveau" at bounding box center [618, 393] width 253 height 48
